Goal: Navigation & Orientation: Find specific page/section

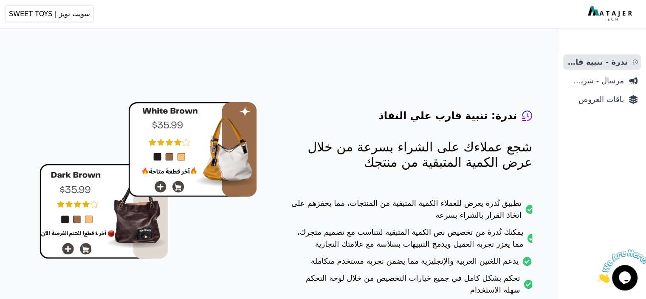
click at [593, 110] on div "ندرة - تنبية قارب علي النفاذ مرسال - شريط دعاية باقات العروض" at bounding box center [602, 176] width 88 height 244
click at [600, 105] on span "باقات العروض" at bounding box center [595, 99] width 57 height 12
